Goal: Communication & Community: Answer question/provide support

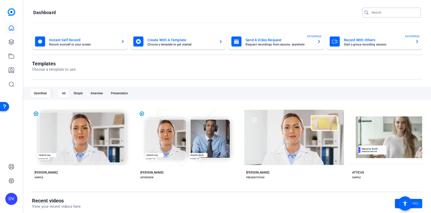
click at [381, 13] on input "Search" at bounding box center [393, 13] width 45 height 6
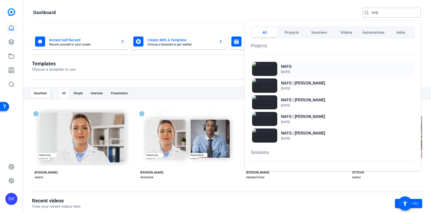
type input "nafg"
click at [286, 69] on h2 "NAFG" at bounding box center [286, 67] width 11 height 6
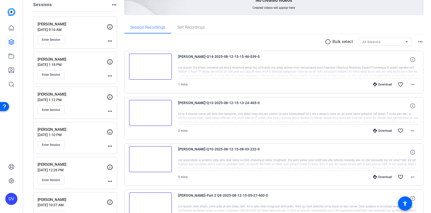
scroll to position [59, 0]
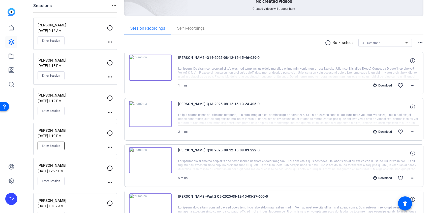
click at [57, 144] on span "Enter Session" at bounding box center [51, 146] width 18 height 4
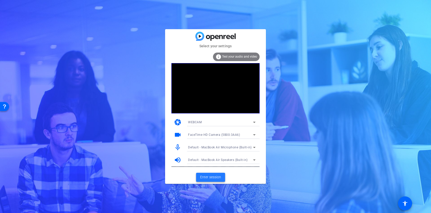
click at [210, 177] on span "Enter session" at bounding box center [210, 177] width 21 height 5
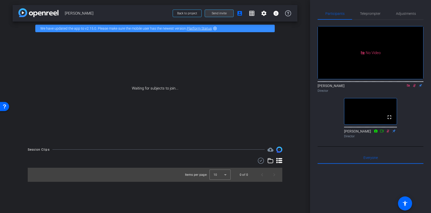
click at [217, 18] on span at bounding box center [219, 13] width 28 height 12
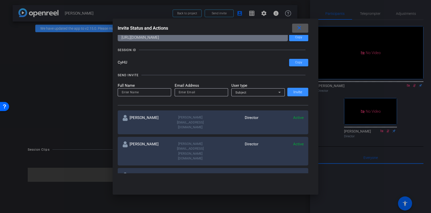
scroll to position [18, 0]
click at [301, 172] on mat-icon "more_horiz" at bounding box center [300, 175] width 6 height 6
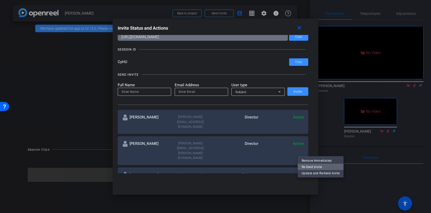
click at [312, 166] on span "Re-Send Invite" at bounding box center [320, 167] width 38 height 6
